Goal: Communication & Community: Answer question/provide support

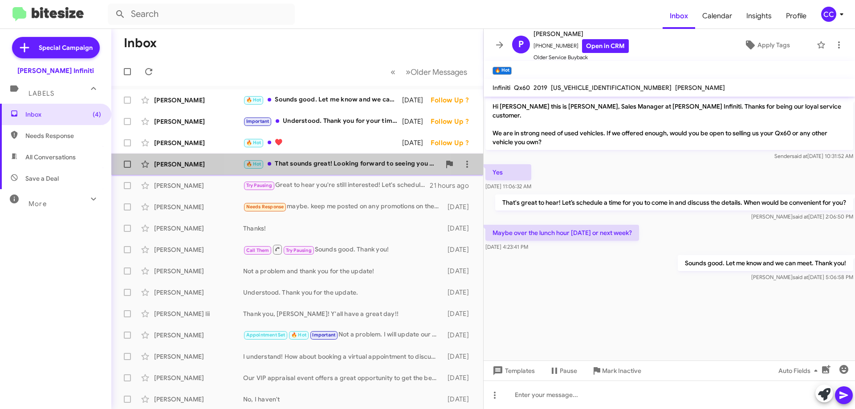
click at [322, 163] on div "🔥 Hot That sounds great! Looking forward to seeing you on Friday. If you'd like…" at bounding box center [341, 164] width 197 height 10
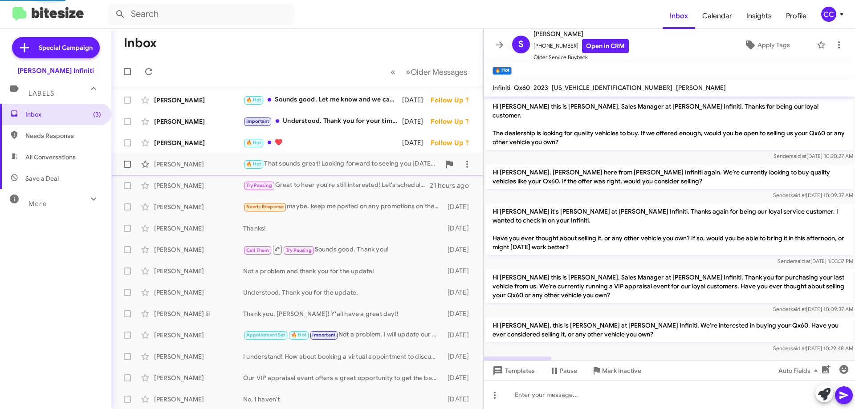
scroll to position [103, 0]
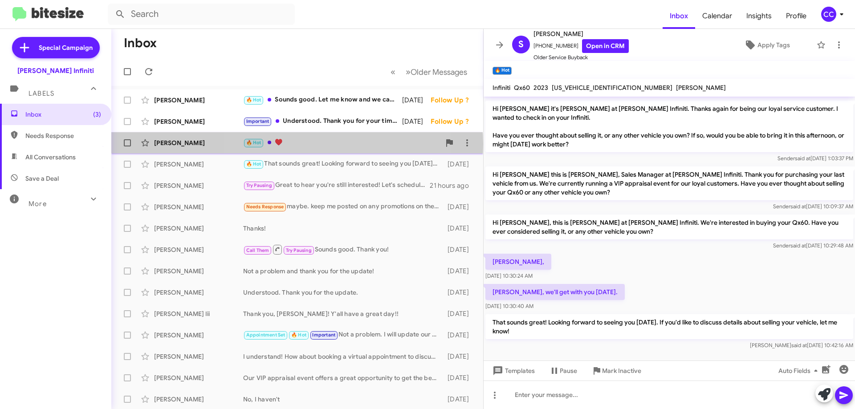
click at [298, 144] on div "🔥 Hot ♥️" at bounding box center [341, 143] width 197 height 10
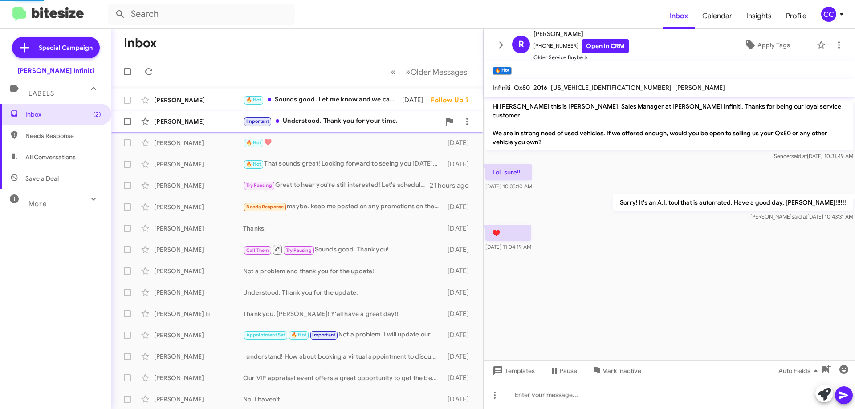
click at [310, 119] on div "Important Understood. Thank you for your time." at bounding box center [341, 121] width 197 height 10
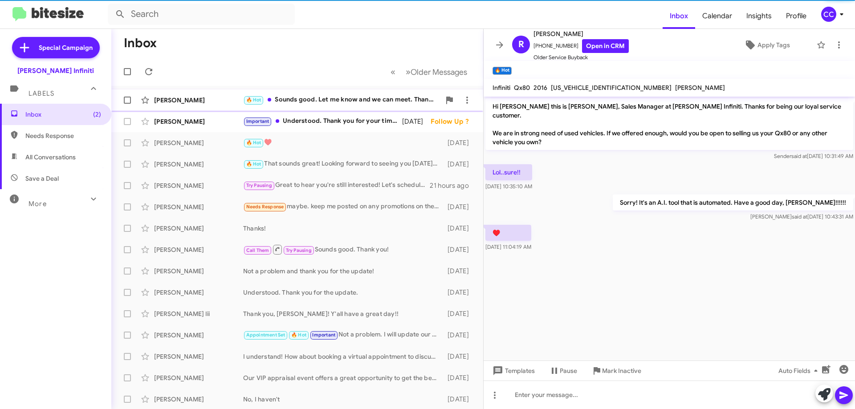
scroll to position [106, 0]
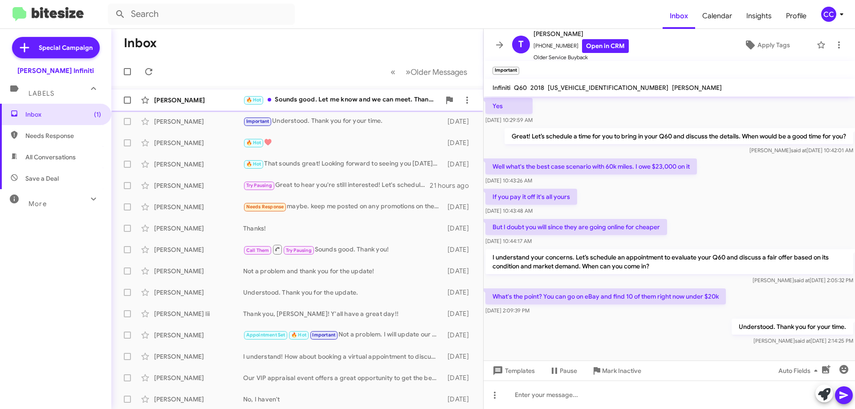
click at [312, 99] on div "🔥 Hot Sounds good. Let me know and we can meet. Thank you!" at bounding box center [341, 100] width 197 height 10
